Goal: Transaction & Acquisition: Purchase product/service

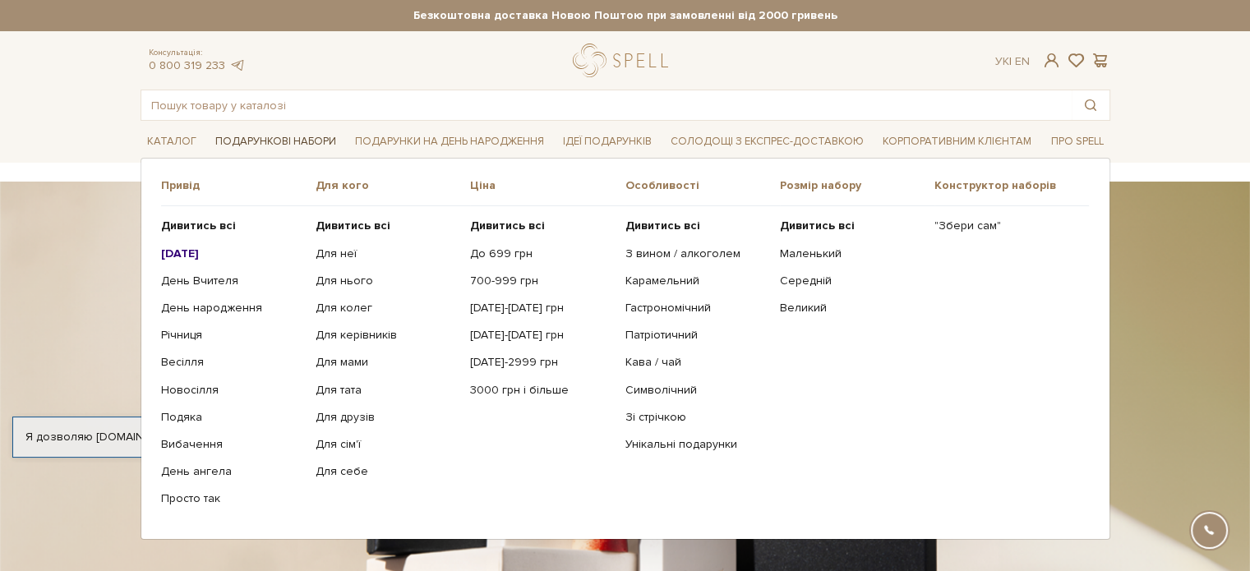
click at [298, 147] on link "Подарункові набори" at bounding box center [276, 141] width 134 height 25
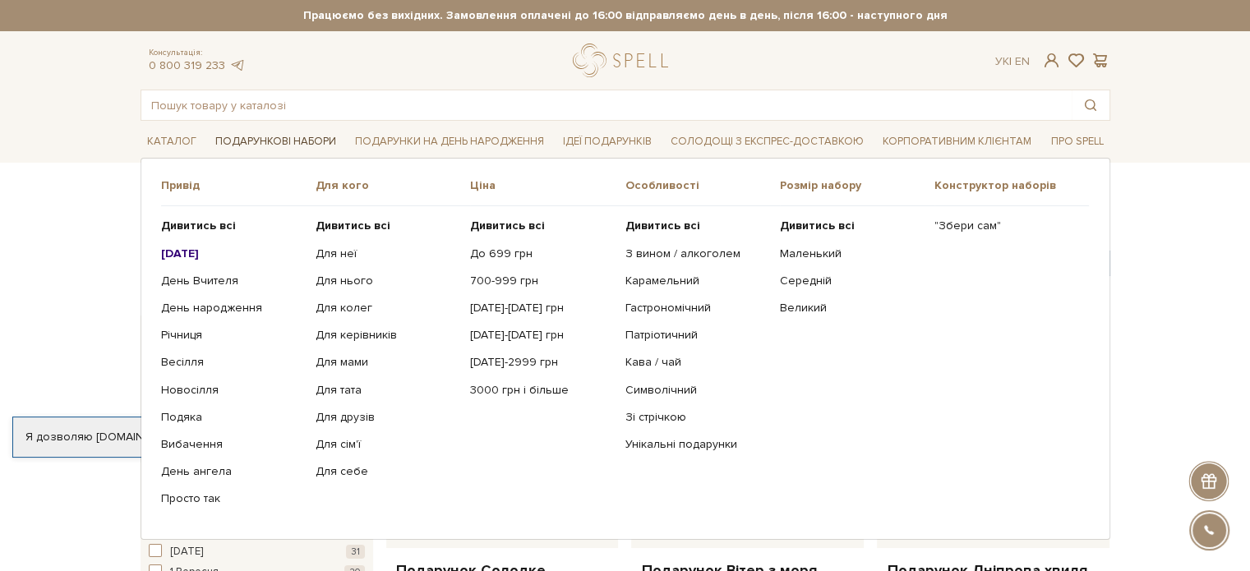
click at [295, 141] on link "Подарункові набори" at bounding box center [276, 141] width 134 height 25
click at [187, 252] on b "[DATE]" at bounding box center [180, 254] width 38 height 14
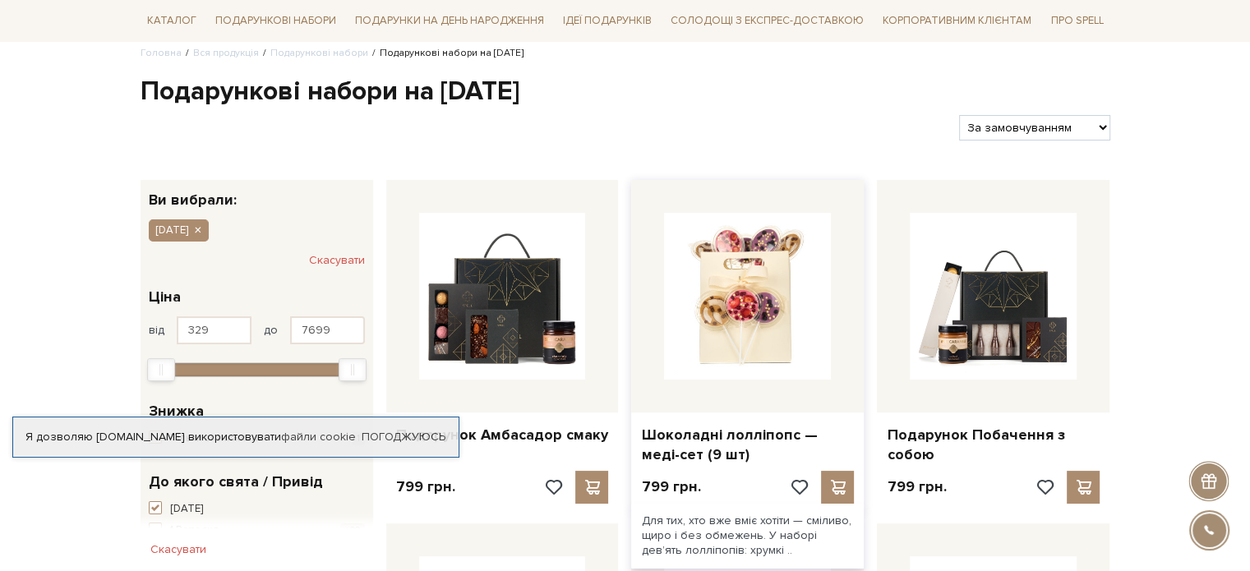
scroll to position [164, 0]
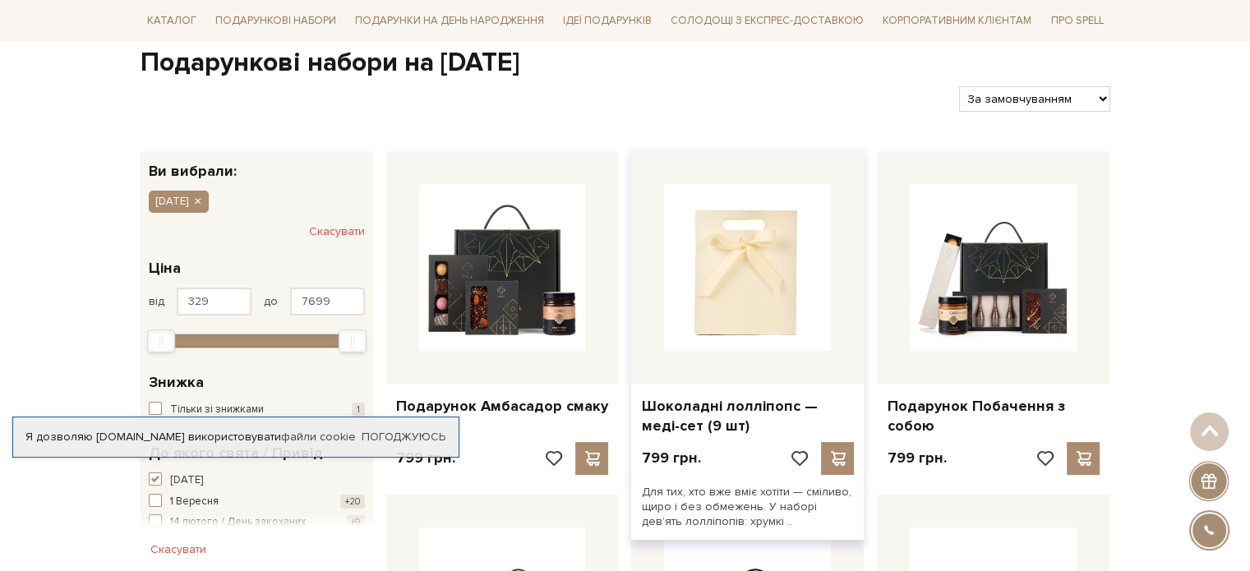
click at [769, 341] on img at bounding box center [747, 267] width 167 height 167
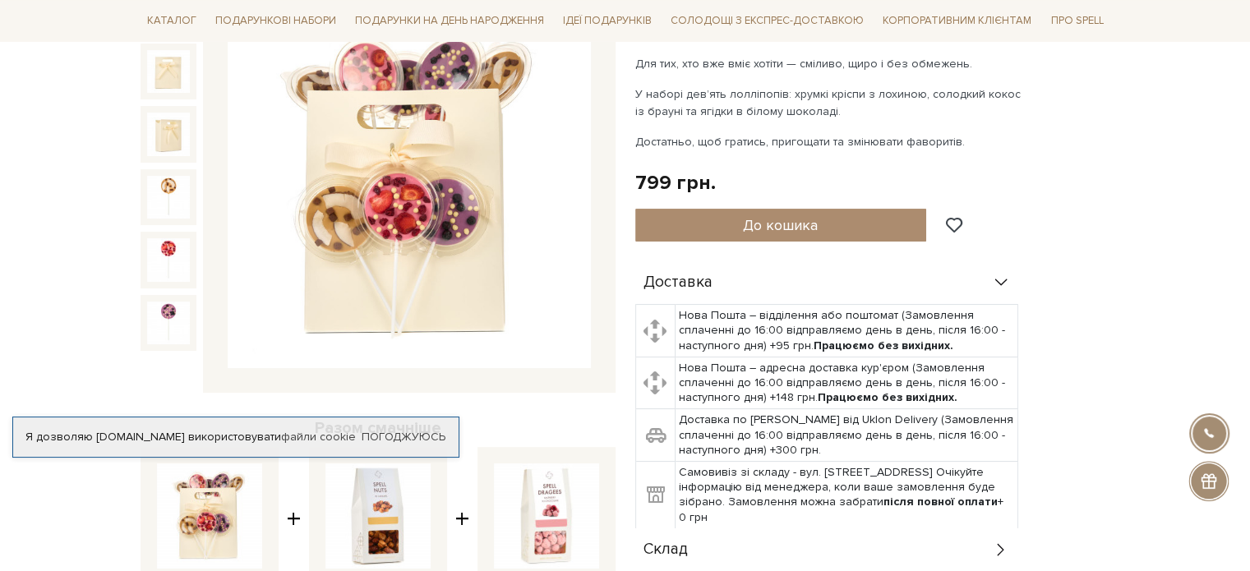
scroll to position [247, 0]
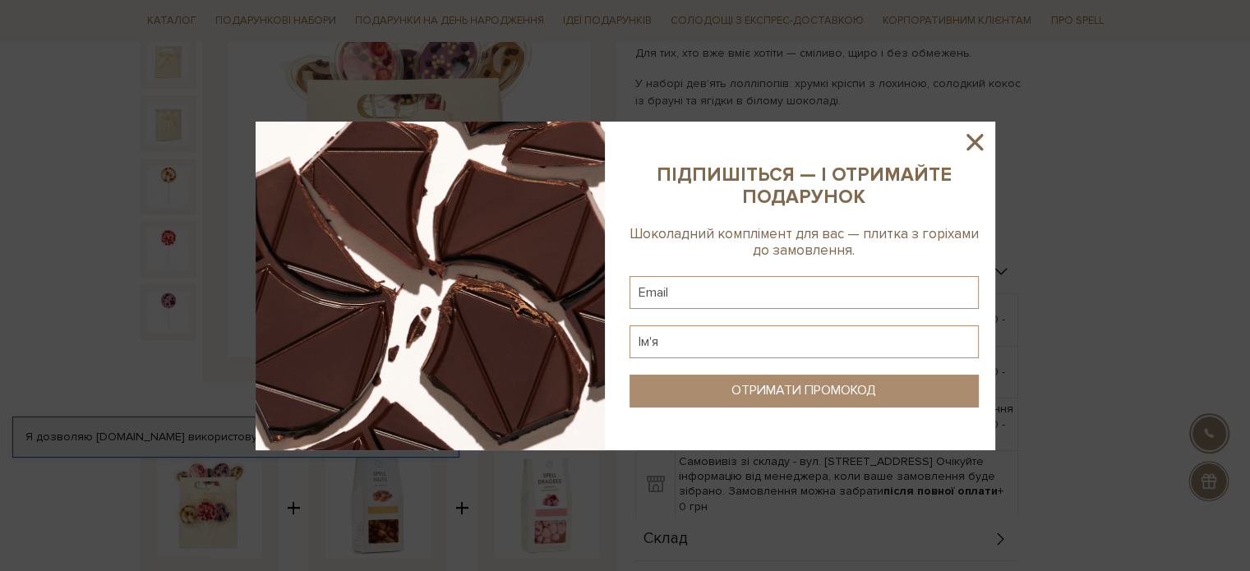
click at [981, 144] on icon at bounding box center [975, 142] width 28 height 28
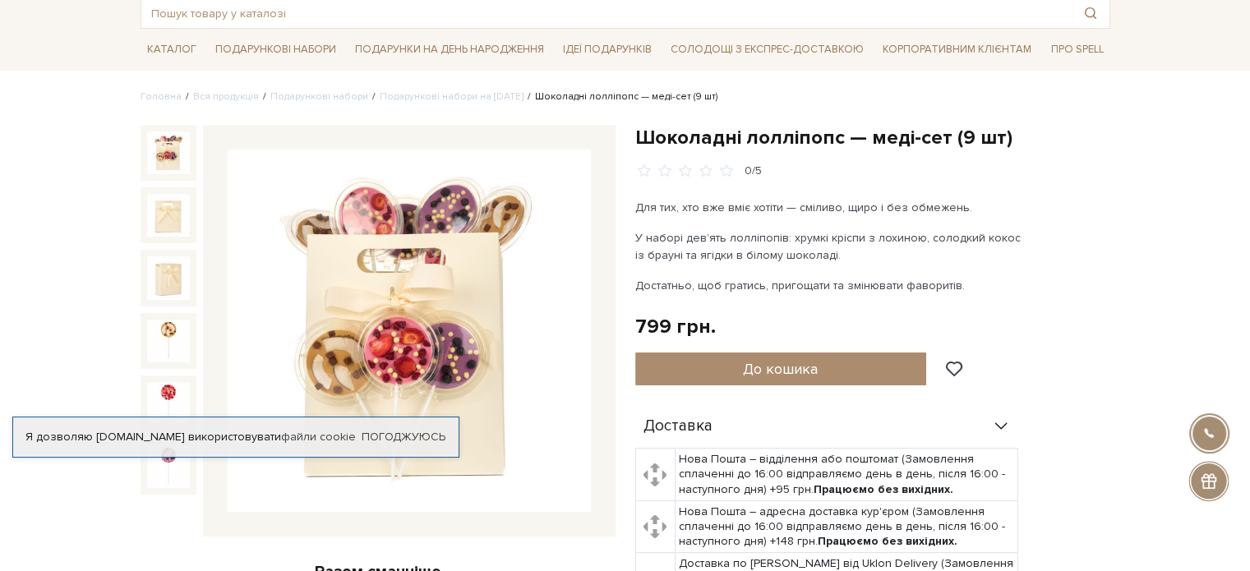
scroll to position [82, 0]
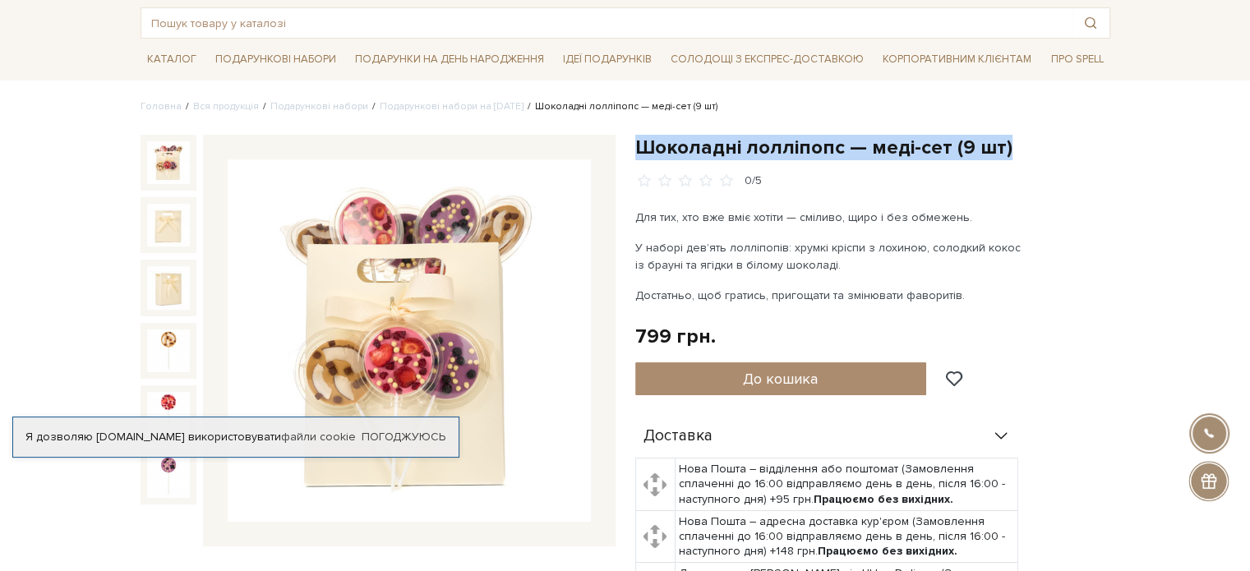
drag, startPoint x: 634, startPoint y: 150, endPoint x: 999, endPoint y: 145, distance: 365.8
click at [999, 145] on div "Шоколадні лолліпопс — меді-сет (9 шт) 0/5 Для тих, хто вже вміє хотіти — смілив…" at bounding box center [872, 551] width 495 height 833
copy h1 "Шоколадні лолліпопс — меді-сет (9 шт)"
